Goal: Task Accomplishment & Management: Manage account settings

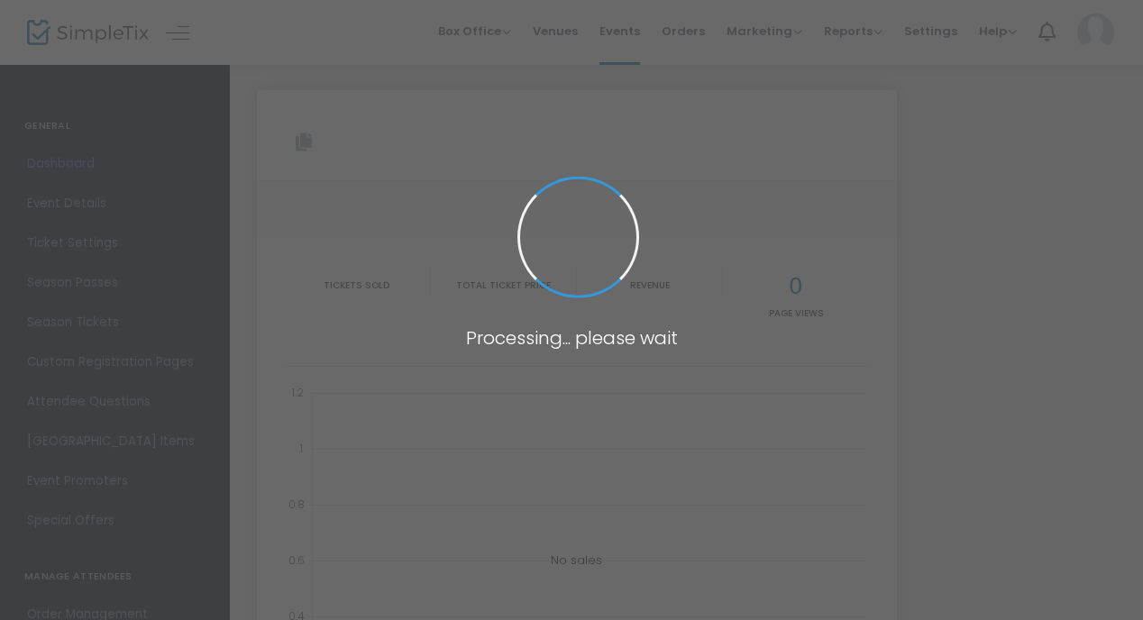
type input "[URL][DOMAIN_NAME]"
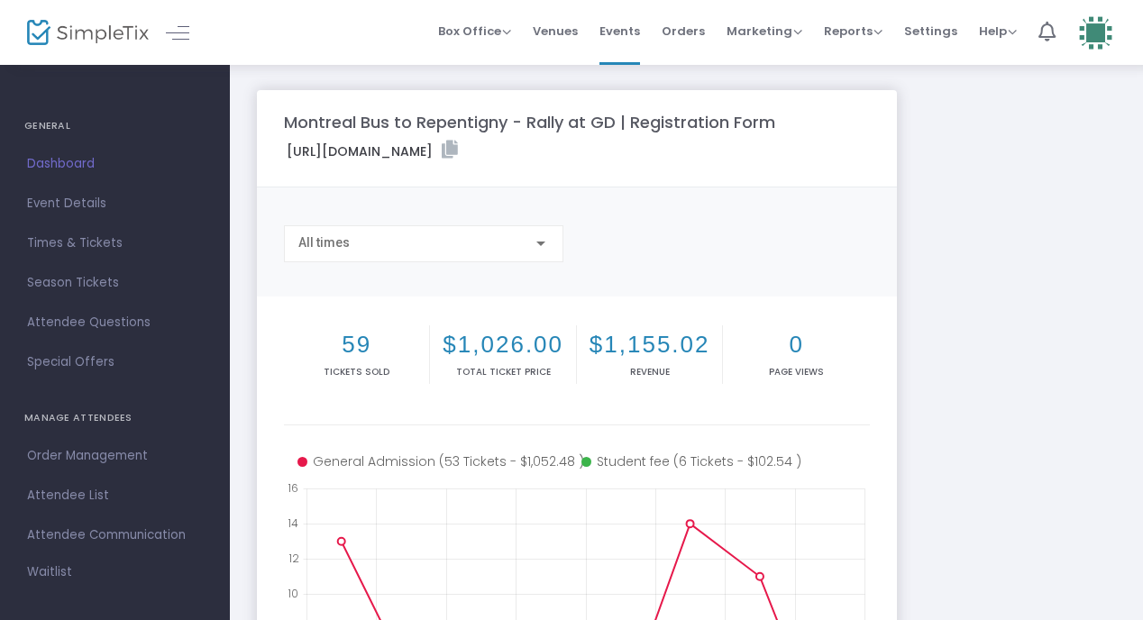
scroll to position [155, 0]
